Goal: Information Seeking & Learning: Learn about a topic

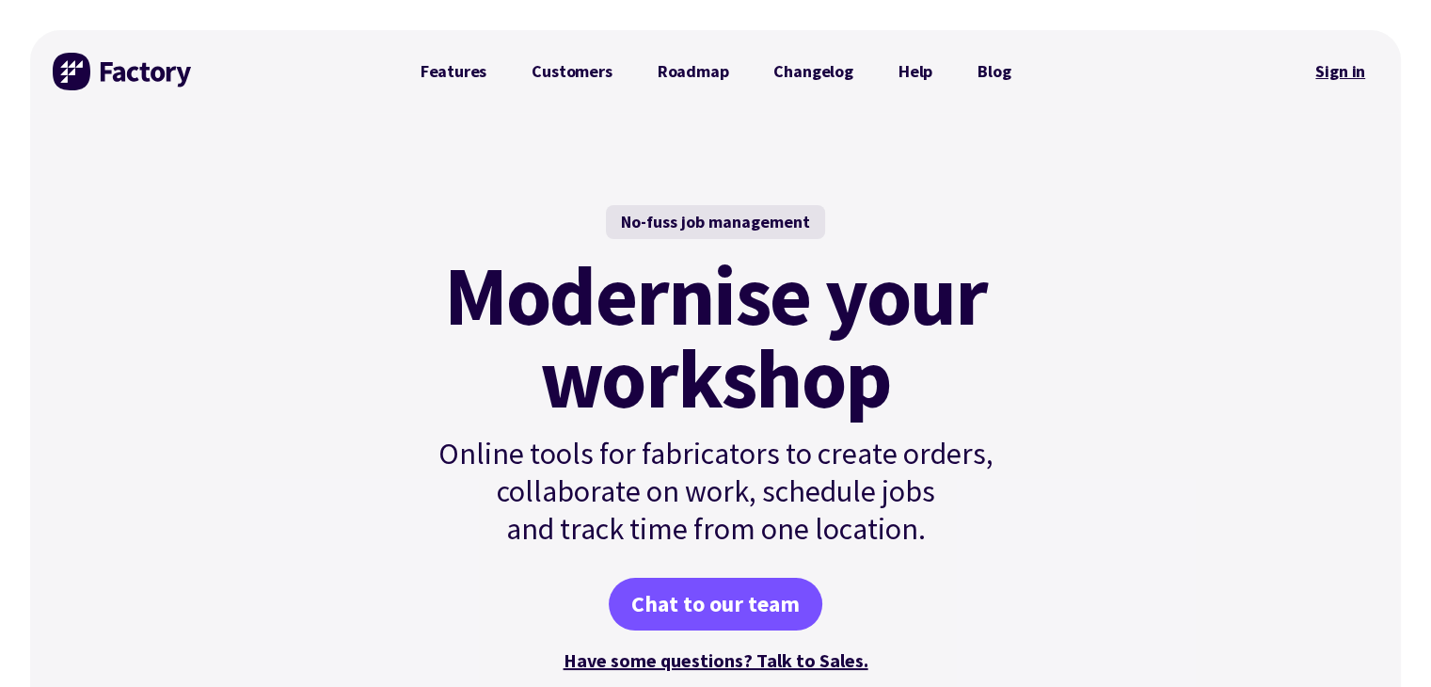
click at [1330, 71] on link "Sign in" at bounding box center [1341, 71] width 76 height 43
click at [1138, 399] on div "No-fuss job management Modernise your workshop Online tools for fabricators to …" at bounding box center [715, 440] width 1371 height 655
click at [1359, 51] on link "Sign in" at bounding box center [1341, 71] width 76 height 43
click at [721, 606] on link "Chat to our team" at bounding box center [716, 604] width 214 height 53
click at [275, 449] on div "No-fuss job management Modernise your workshop Online tools for fabricators to …" at bounding box center [715, 440] width 1371 height 655
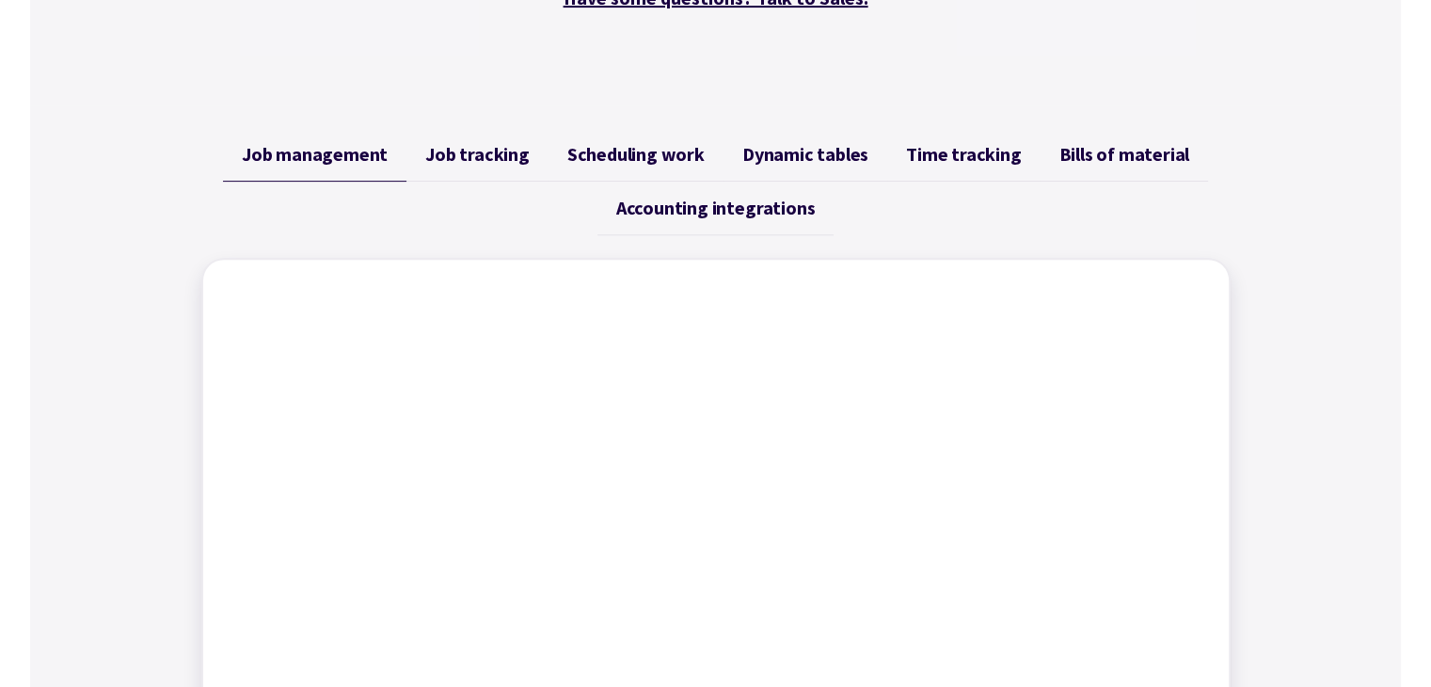
scroll to position [661, 0]
click at [528, 172] on link "Job tracking" at bounding box center [478, 157] width 142 height 54
click at [640, 154] on span "Scheduling work" at bounding box center [636, 156] width 137 height 23
click at [800, 145] on span "Dynamic tables" at bounding box center [806, 156] width 126 height 23
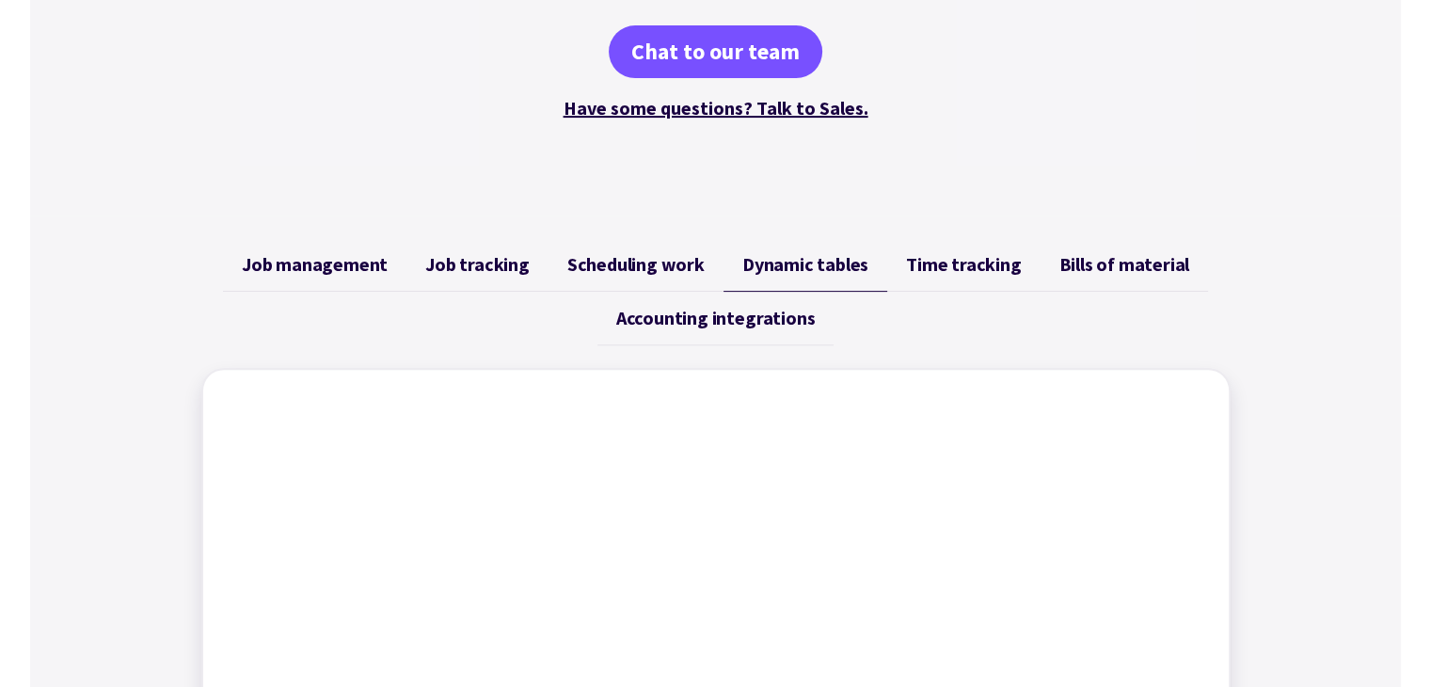
scroll to position [552, 0]
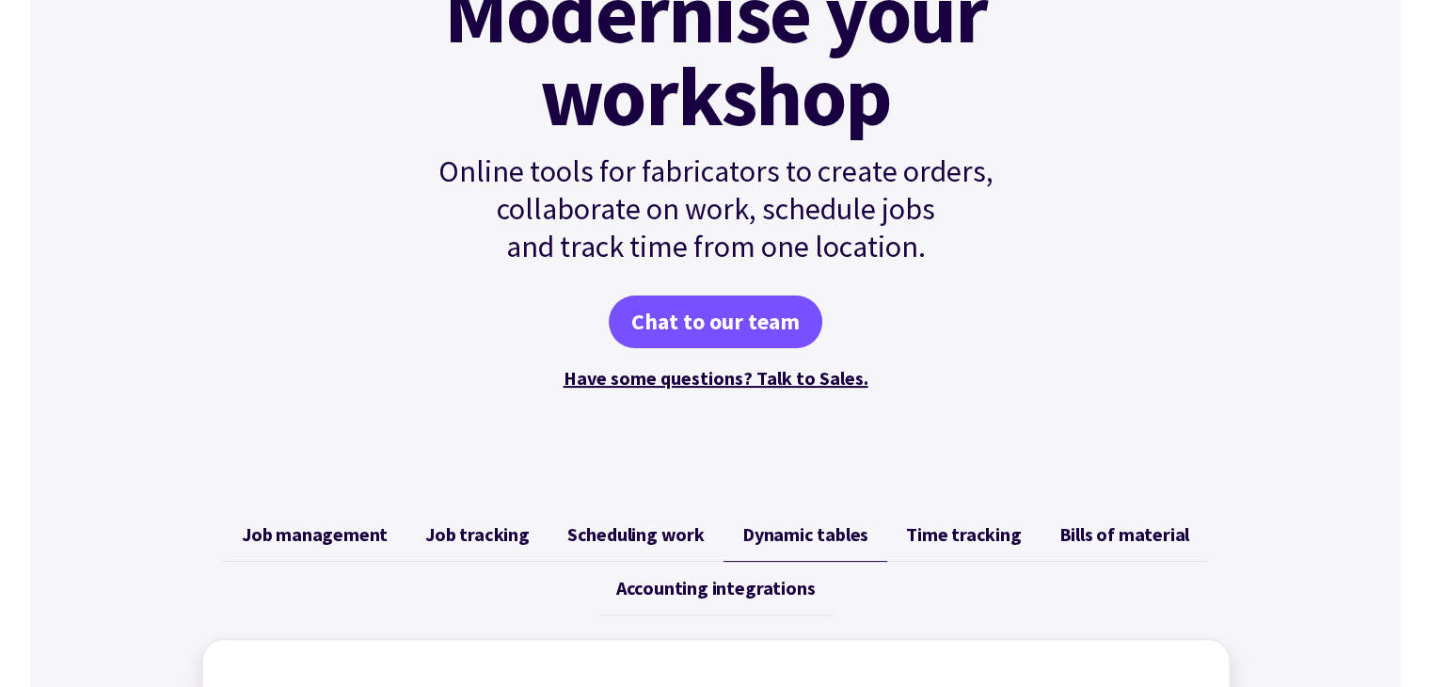
scroll to position [0, 0]
